Goal: Task Accomplishment & Management: Manage account settings

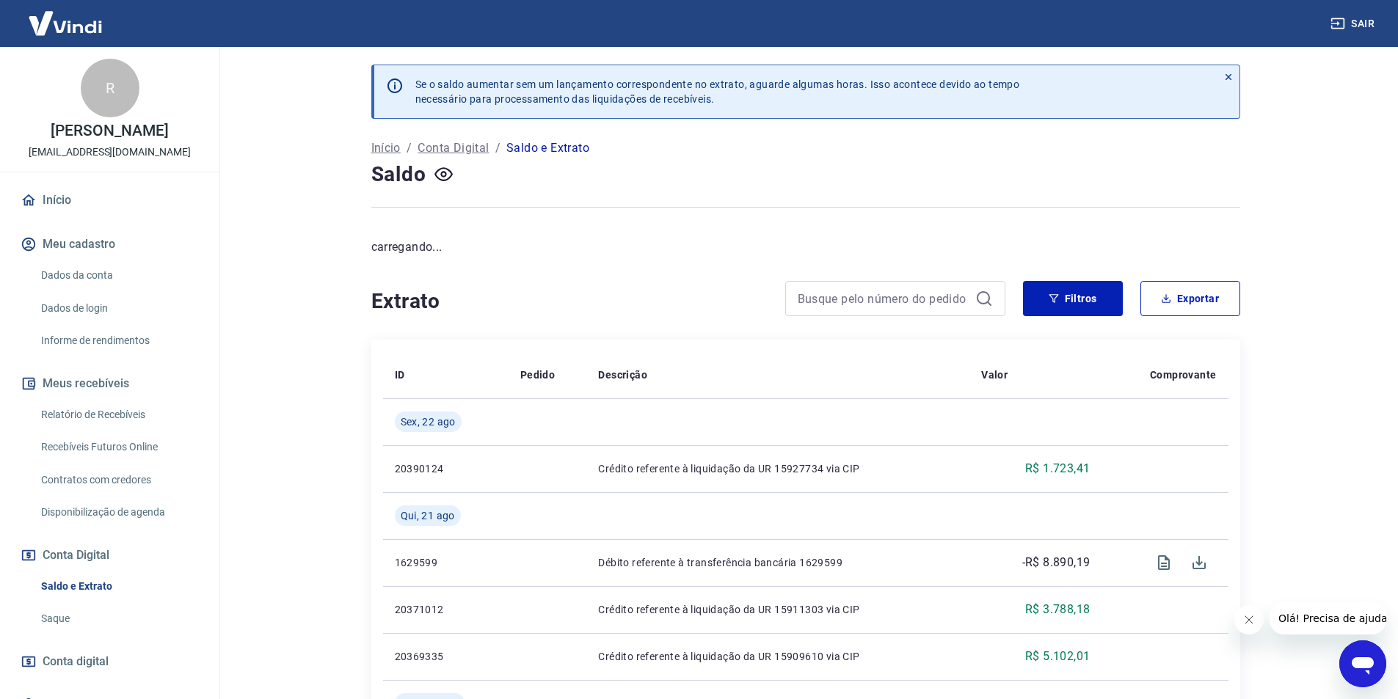
click at [80, 189] on link "Início" at bounding box center [110, 200] width 184 height 32
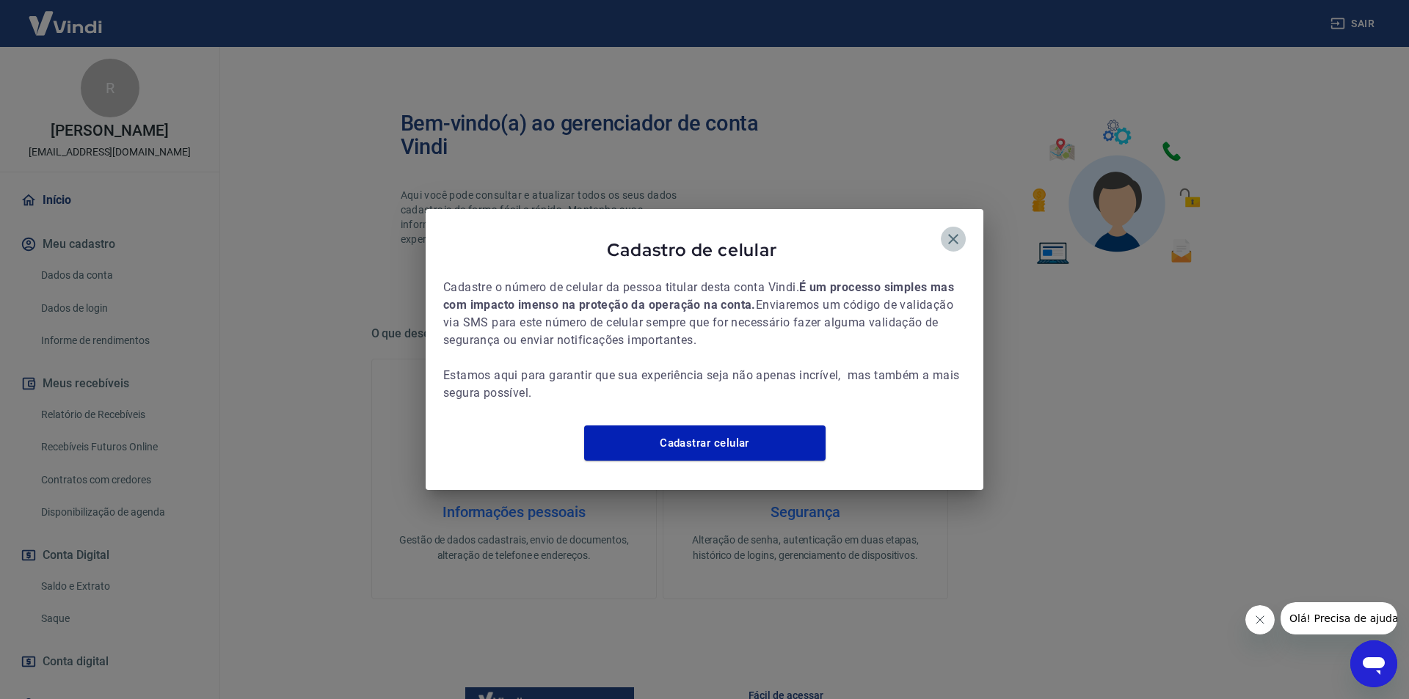
click at [950, 230] on icon "button" at bounding box center [954, 239] width 18 height 18
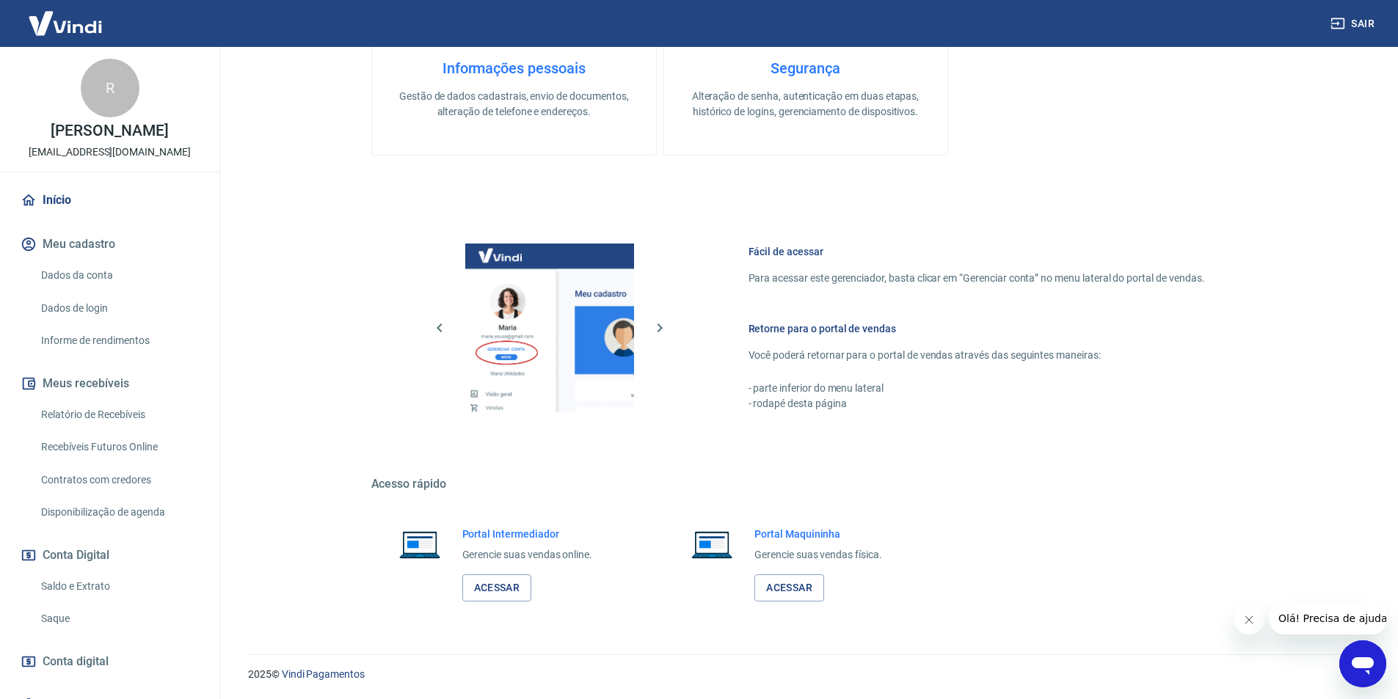
scroll to position [445, 0]
click at [500, 584] on link "Acessar" at bounding box center [497, 587] width 70 height 27
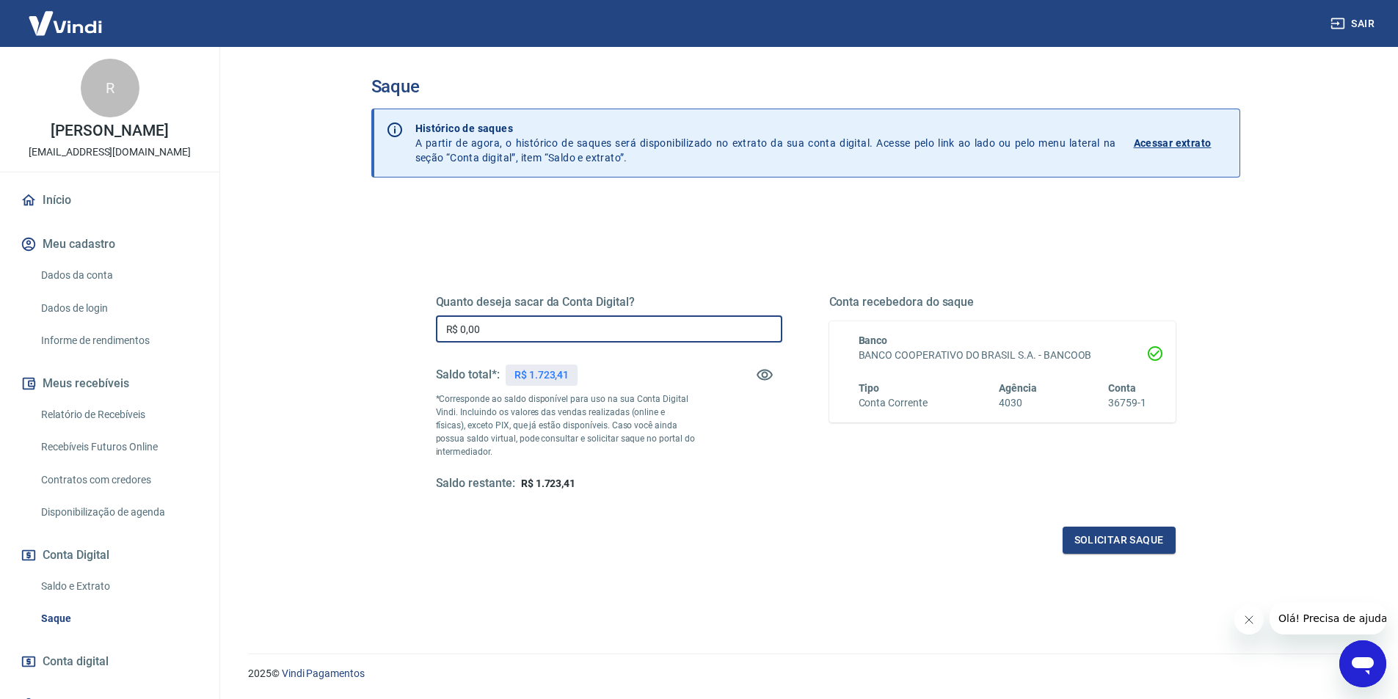
click at [586, 329] on input "R$ 0,00" at bounding box center [609, 329] width 346 height 27
type input "R$ 1.723,41"
click at [1080, 535] on button "Solicitar saque" at bounding box center [1119, 540] width 113 height 27
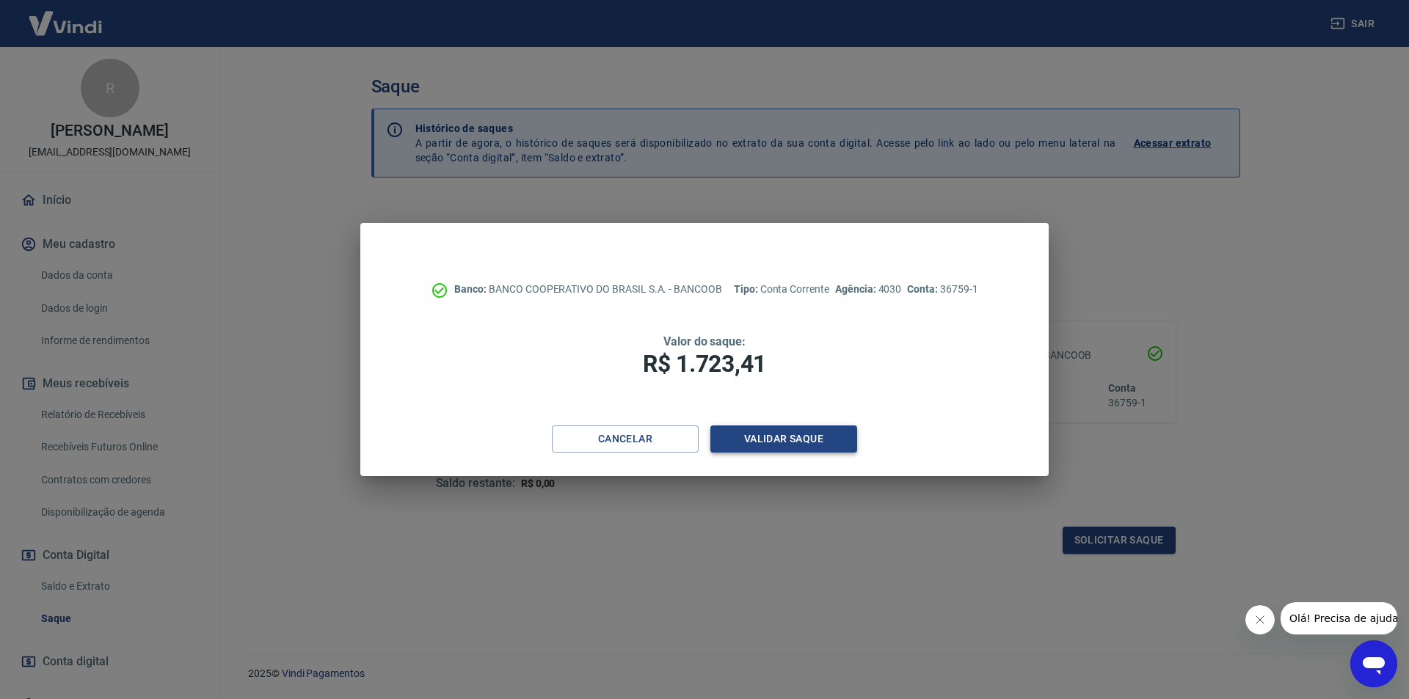
click at [818, 445] on button "Validar saque" at bounding box center [783, 439] width 147 height 27
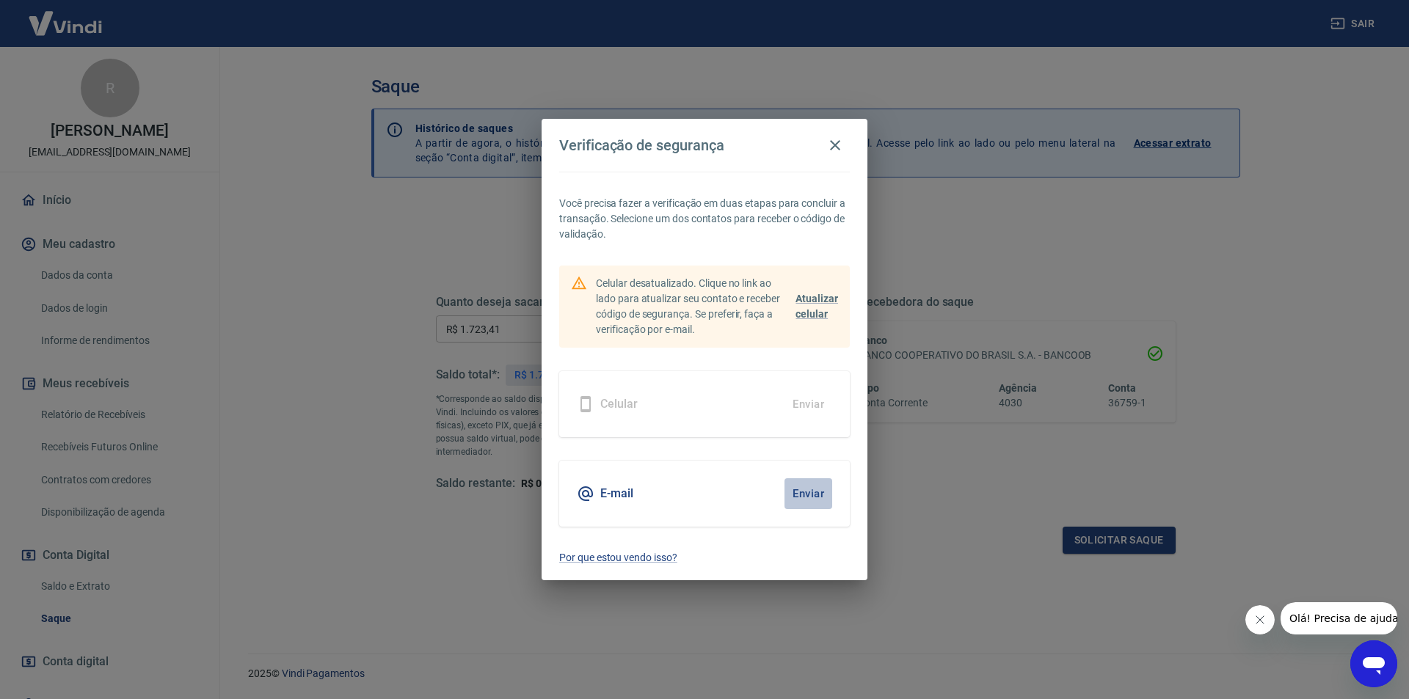
click at [815, 495] on button "Enviar" at bounding box center [809, 494] width 48 height 31
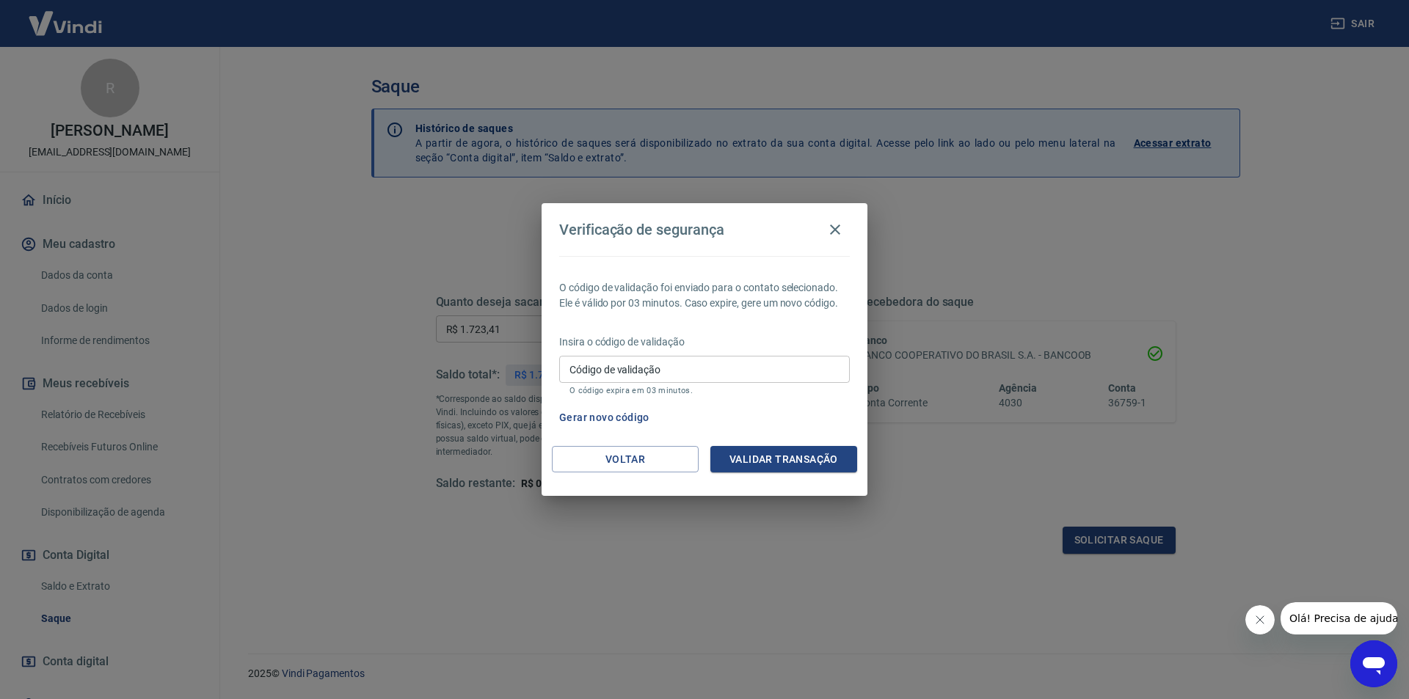
click at [719, 367] on input "Código de validação" at bounding box center [704, 369] width 291 height 27
click at [1256, 617] on icon "Fechar mensagem da empresa" at bounding box center [1259, 619] width 7 height 7
click at [840, 226] on icon "button" at bounding box center [835, 230] width 10 height 10
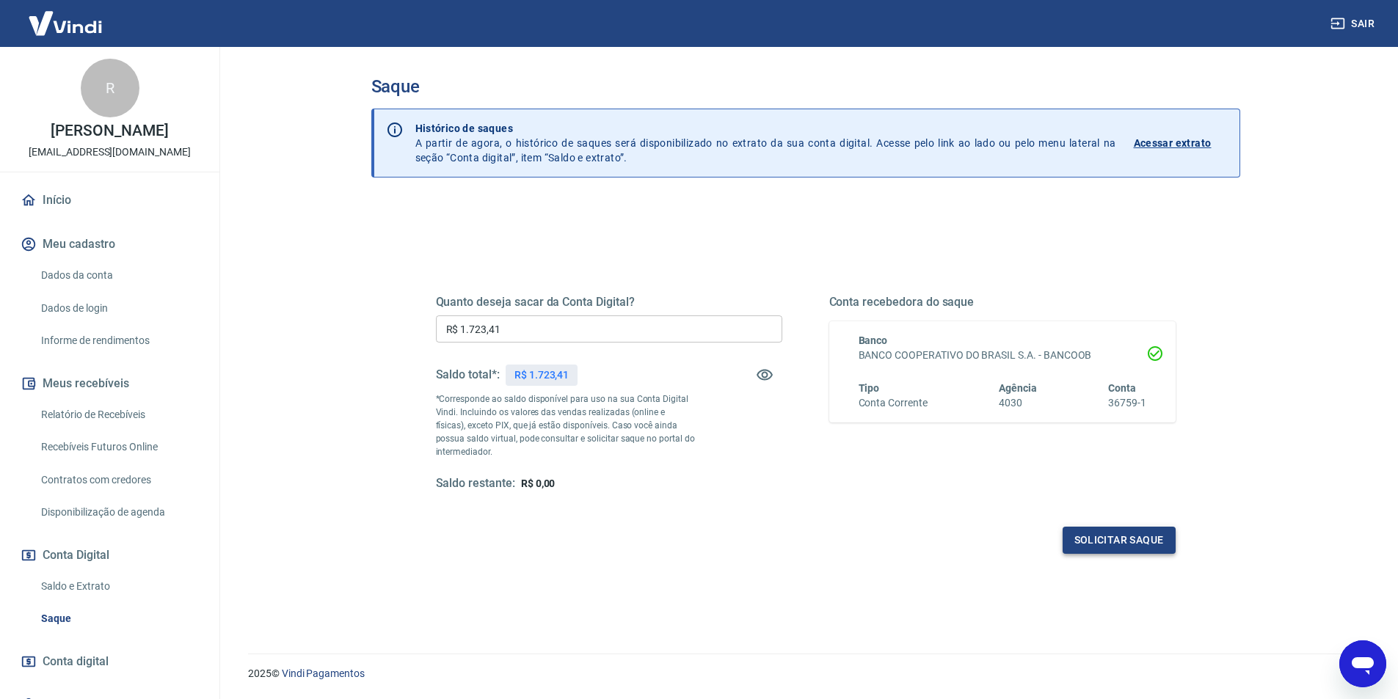
click at [1093, 538] on button "Solicitar saque" at bounding box center [1119, 540] width 113 height 27
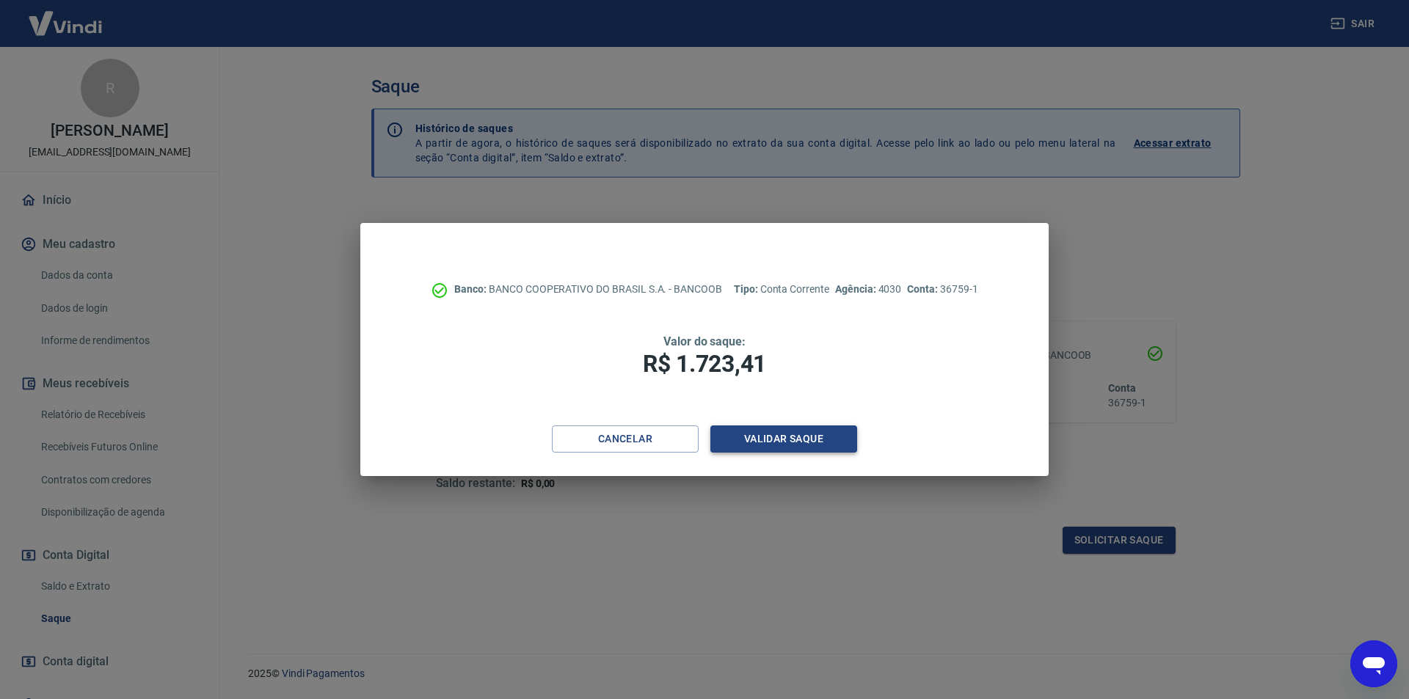
click at [841, 445] on button "Validar saque" at bounding box center [783, 439] width 147 height 27
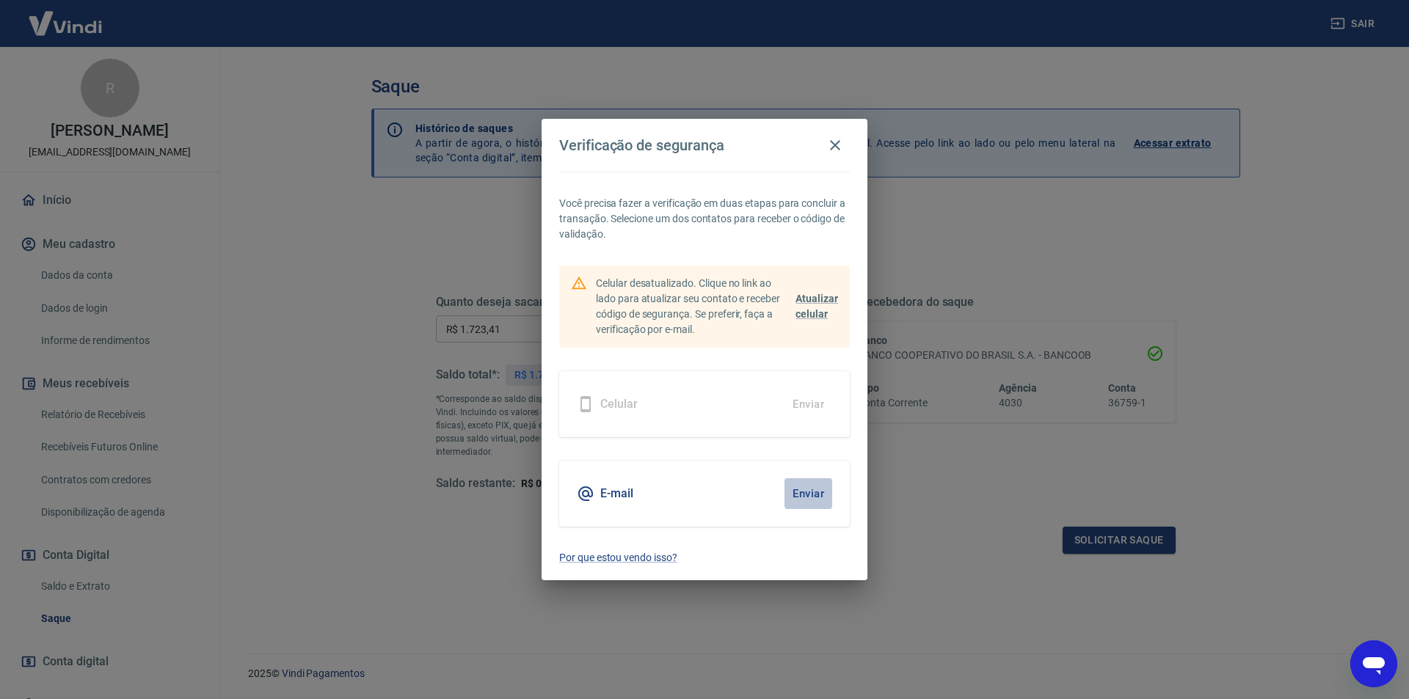
click at [817, 492] on button "Enviar" at bounding box center [809, 494] width 48 height 31
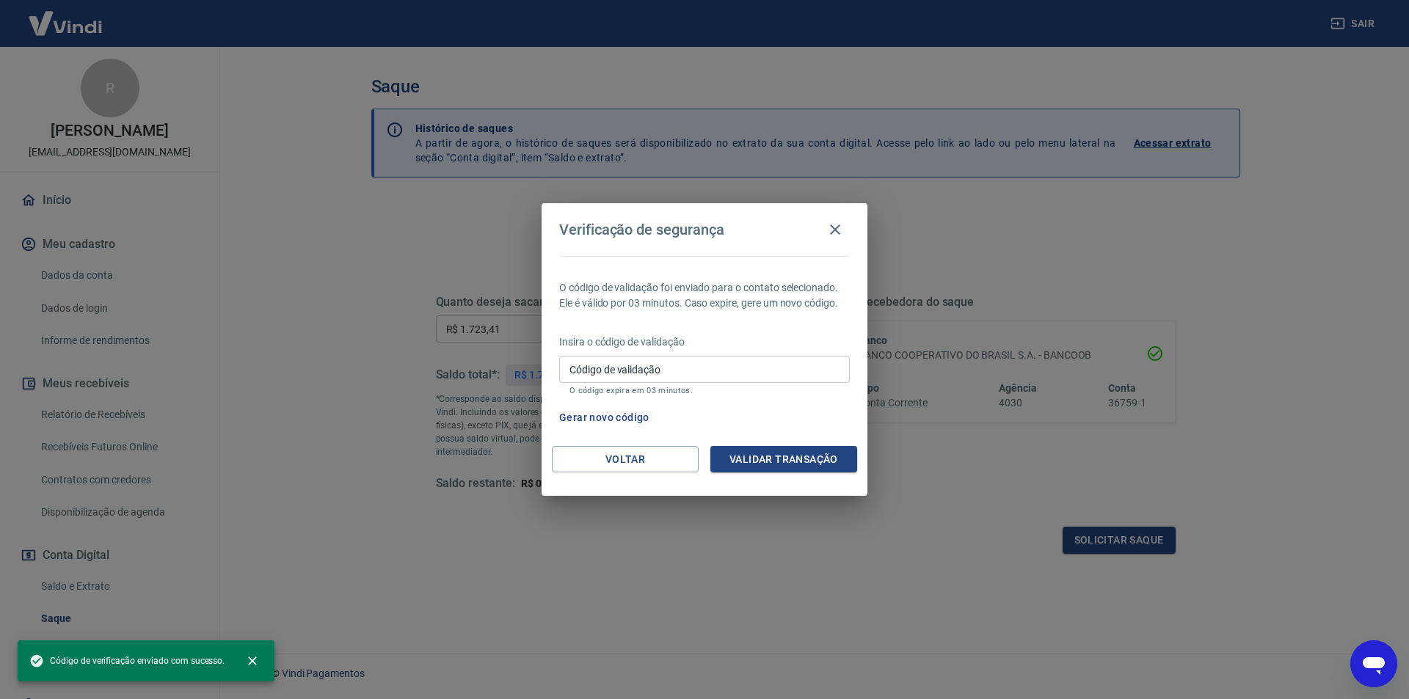
click at [707, 365] on input "Código de validação" at bounding box center [704, 369] width 291 height 27
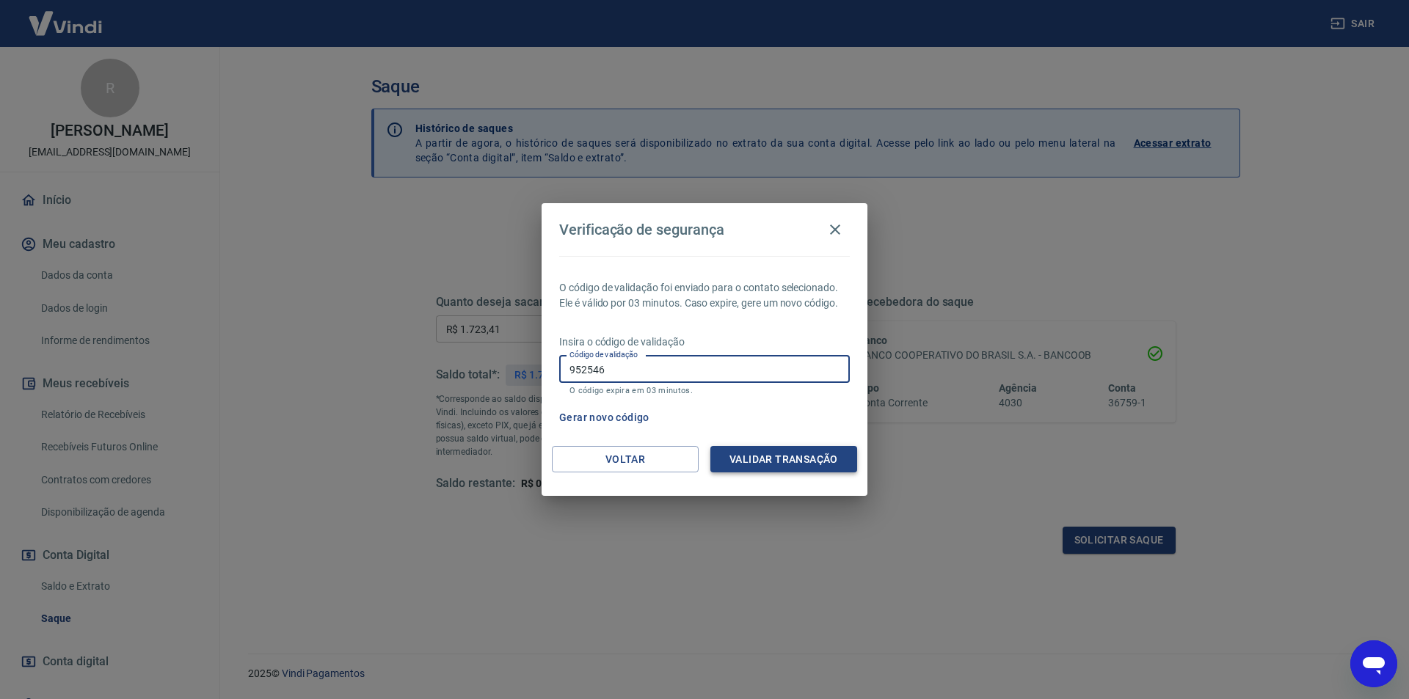
type input "952546"
click at [775, 459] on button "Validar transação" at bounding box center [783, 459] width 147 height 27
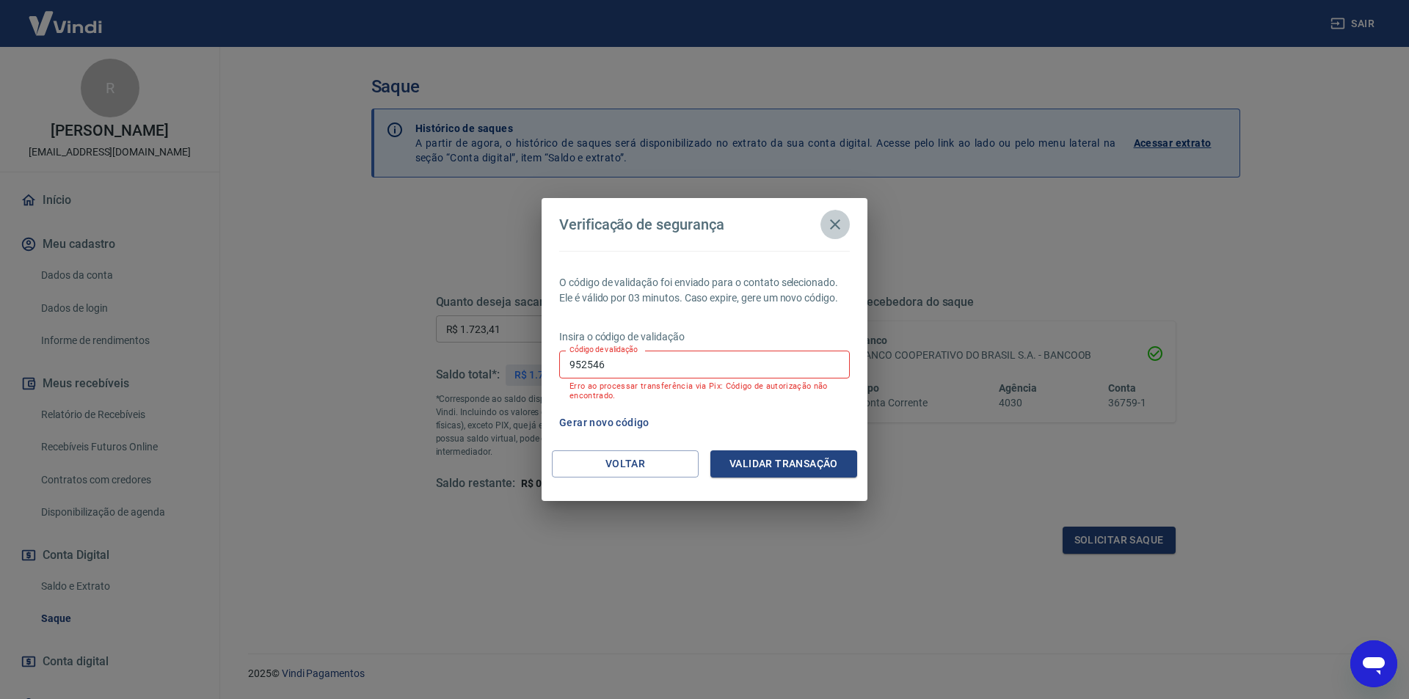
click at [829, 219] on icon "button" at bounding box center [835, 225] width 18 height 18
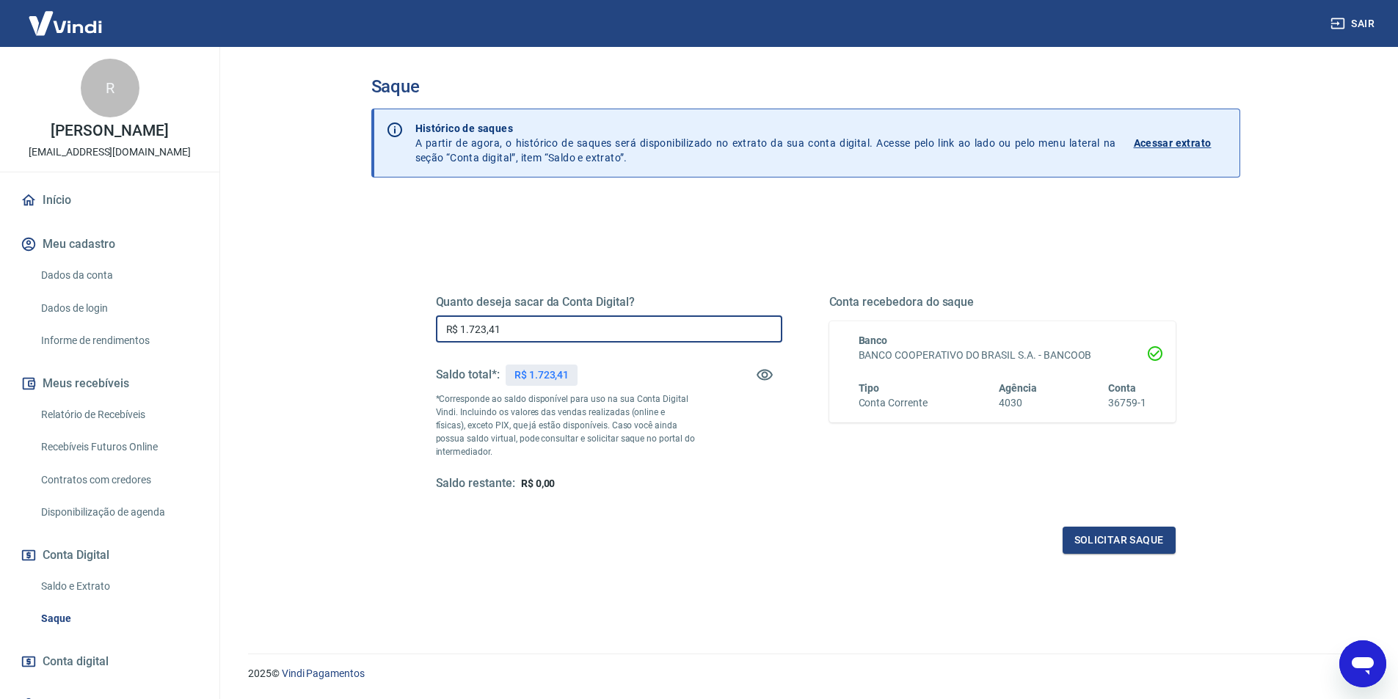
click at [592, 336] on input "R$ 1.723,41" at bounding box center [609, 329] width 346 height 27
click at [1155, 544] on button "Solicitar saque" at bounding box center [1119, 540] width 113 height 27
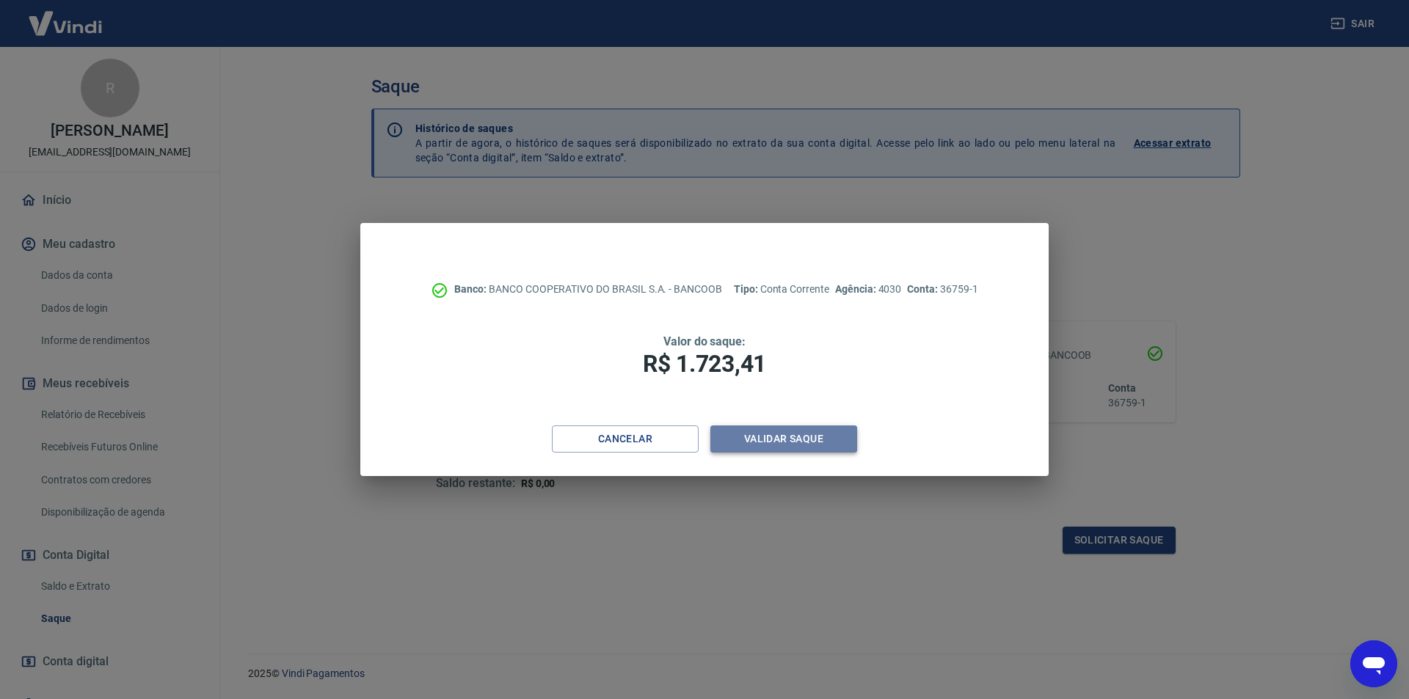
click at [745, 429] on button "Validar saque" at bounding box center [783, 439] width 147 height 27
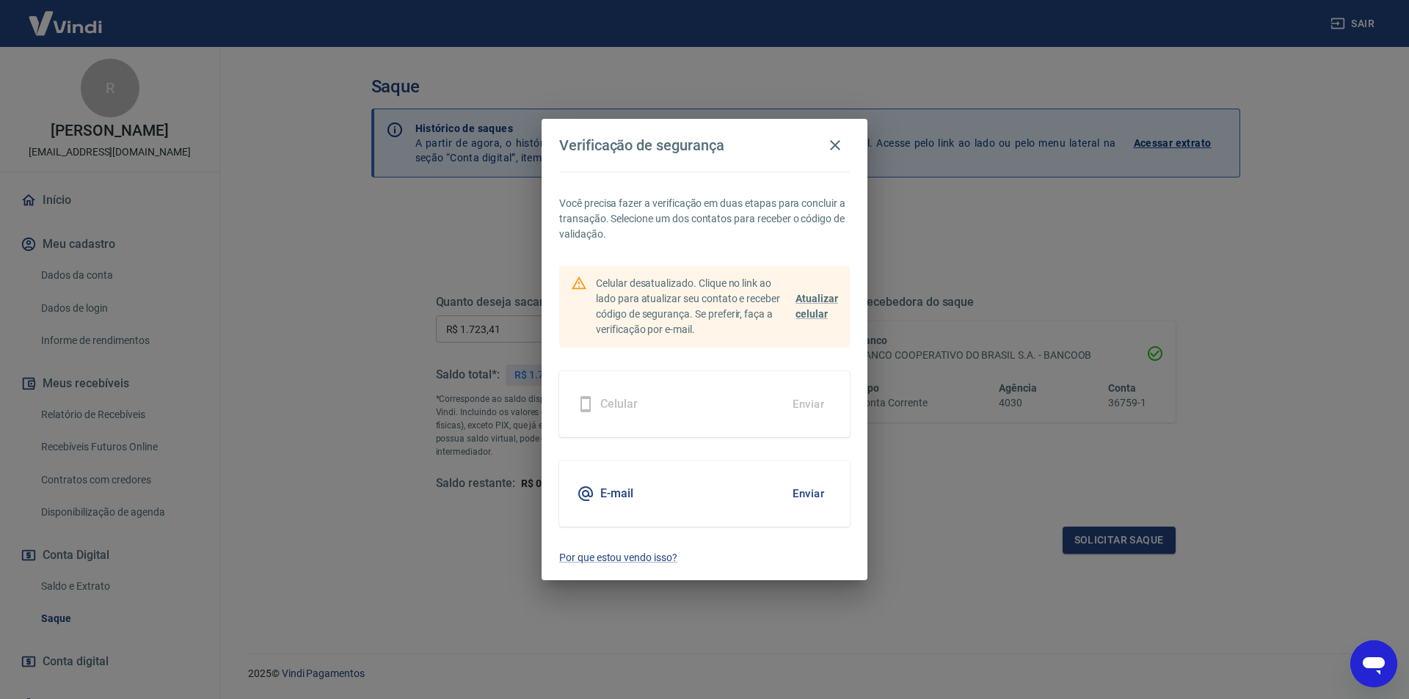
click at [811, 487] on button "Enviar" at bounding box center [809, 494] width 48 height 31
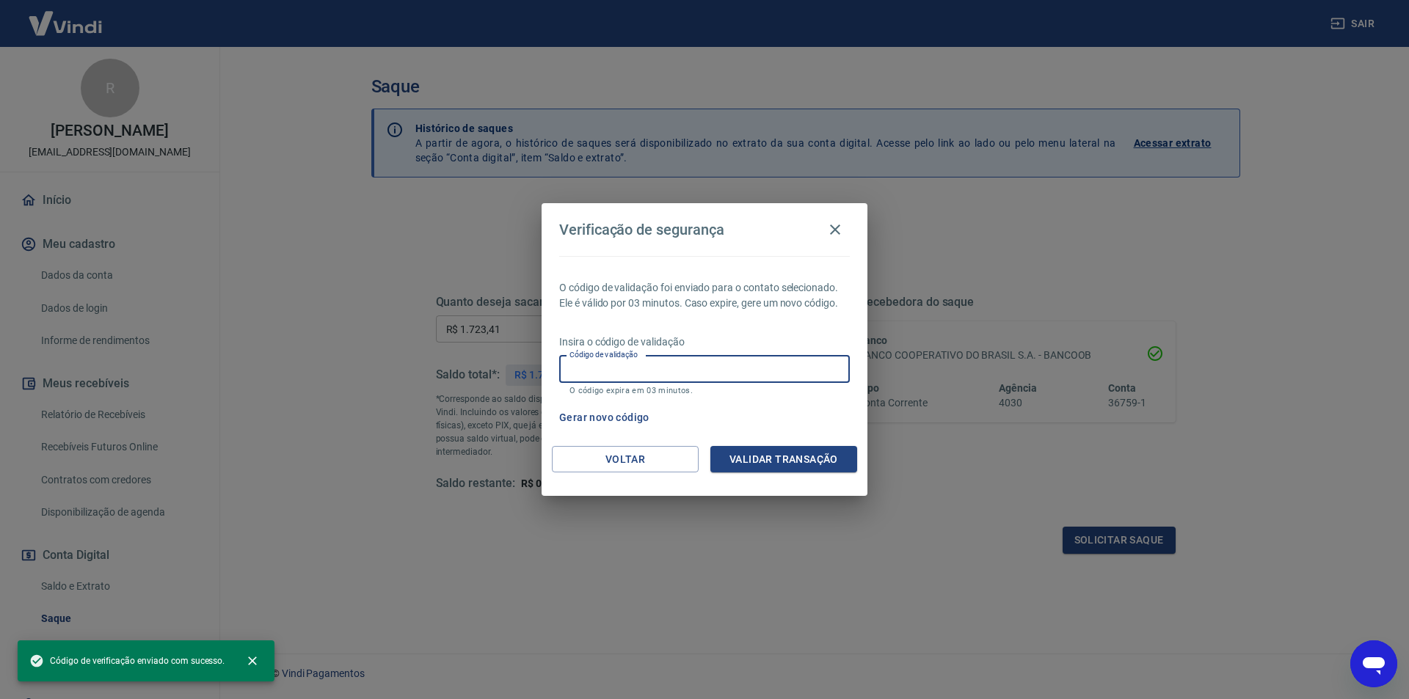
click at [730, 365] on input "Código de validação" at bounding box center [704, 369] width 291 height 27
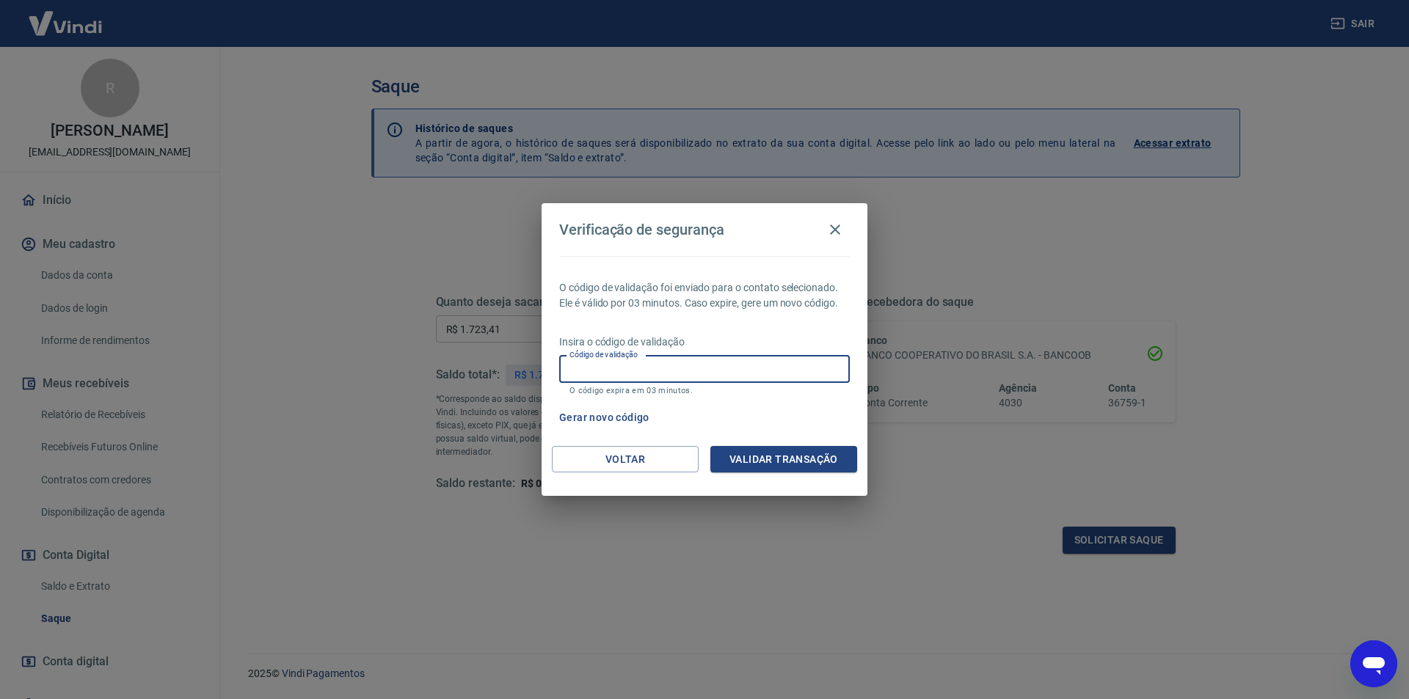
click at [717, 374] on input "Código de validação" at bounding box center [704, 369] width 291 height 27
type input "449249"
click at [760, 463] on button "Validar transação" at bounding box center [783, 459] width 147 height 27
